Goal: Navigation & Orientation: Go to known website

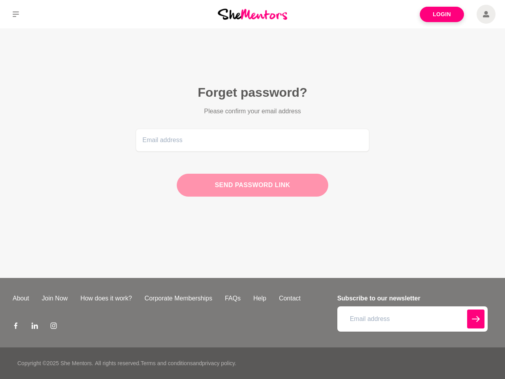
click at [253, 189] on div "Send password link" at bounding box center [253, 185] width 152 height 23
click at [16, 14] on icon at bounding box center [16, 14] width 6 height 6
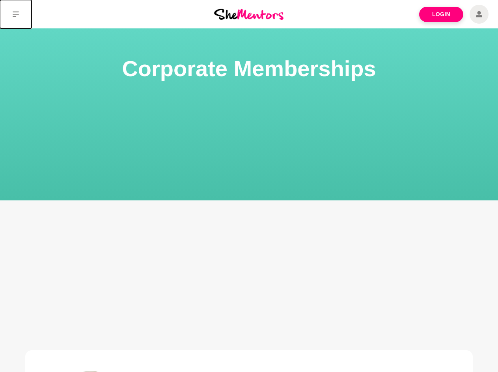
click at [16, 14] on icon at bounding box center [16, 14] width 6 height 6
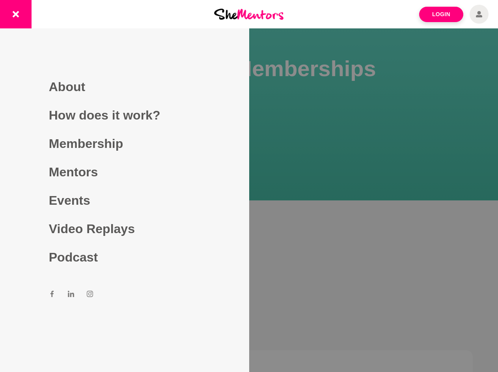
click at [249, 212] on div at bounding box center [249, 186] width 498 height 372
